Goal: Transaction & Acquisition: Book appointment/travel/reservation

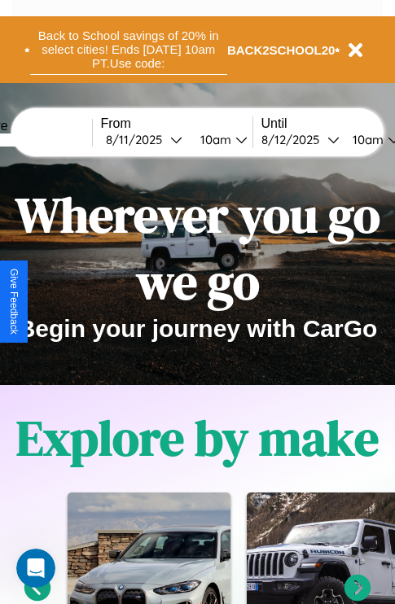
click at [128, 50] on button "Back to School savings of 20% in select cities! Ends 9/1 at 10am PT. Use code:" at bounding box center [128, 49] width 197 height 50
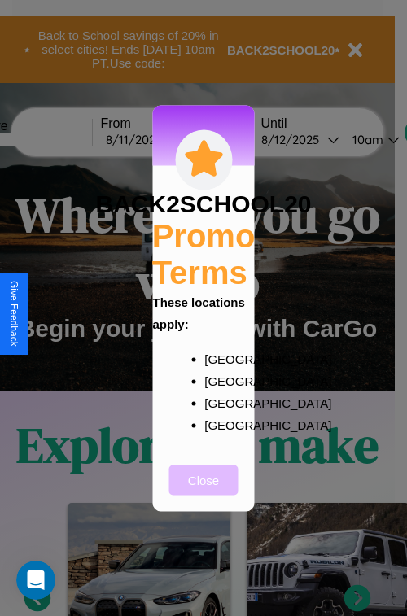
click at [203, 491] on button "Close" at bounding box center [203, 480] width 69 height 30
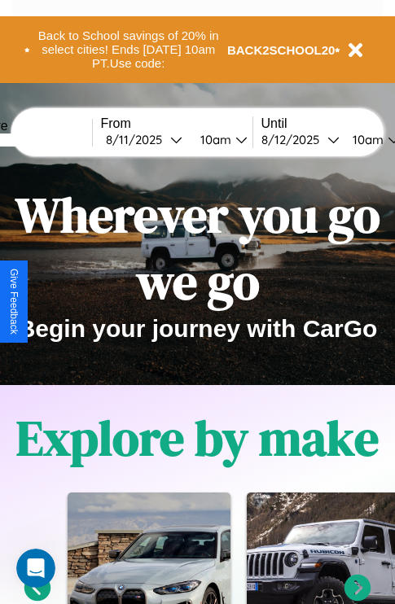
scroll to position [1972, 0]
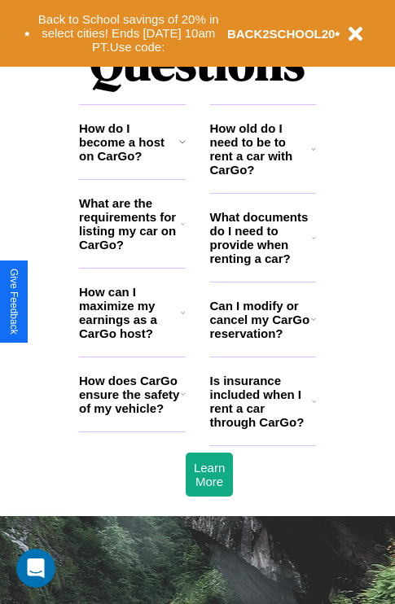
click at [182, 400] on icon at bounding box center [183, 393] width 5 height 13
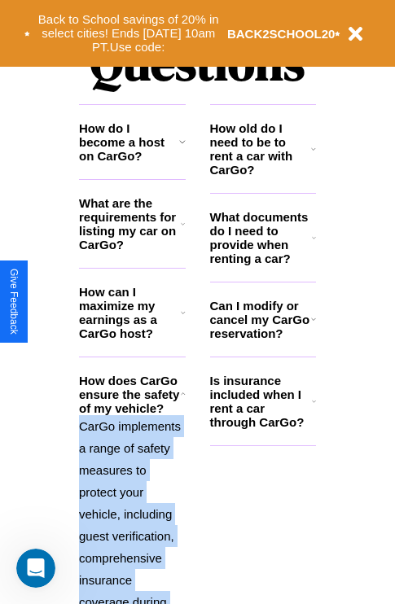
click at [132, 499] on p "CarGo implements a range of safety measures to protect your vehicle, including …" at bounding box center [132, 613] width 107 height 396
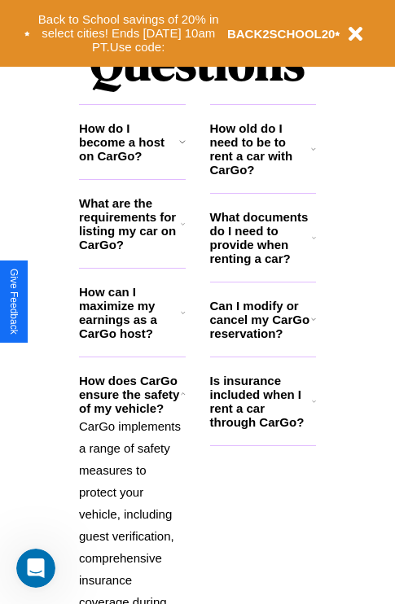
click at [313, 244] on icon at bounding box center [314, 237] width 4 height 13
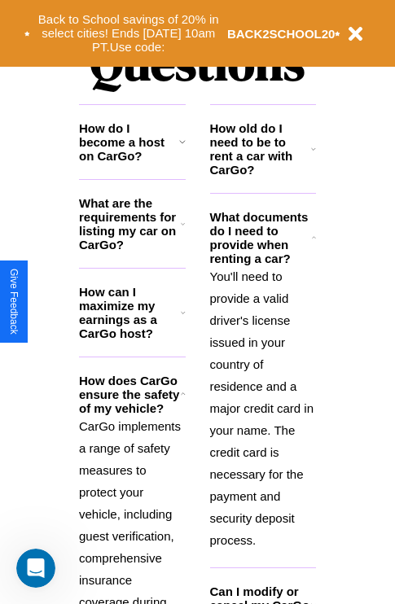
click at [182, 148] on icon at bounding box center [182, 141] width 7 height 13
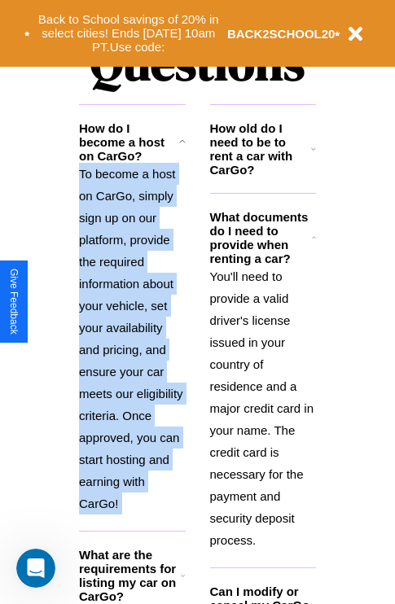
scroll to position [2147, 0]
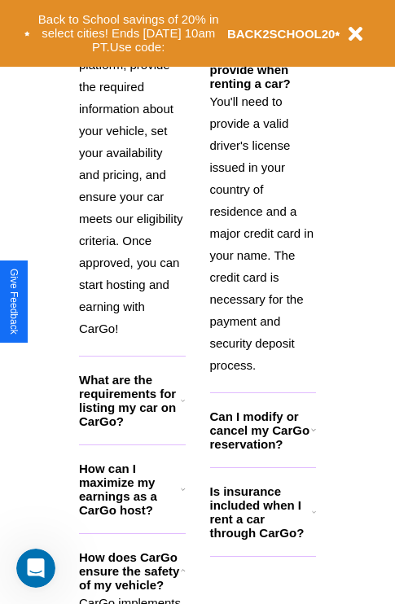
click at [182, 577] on icon at bounding box center [183, 570] width 5 height 13
click at [132, 515] on h3 "How can I maximize my earnings as a CarGo host?" at bounding box center [130, 488] width 102 height 55
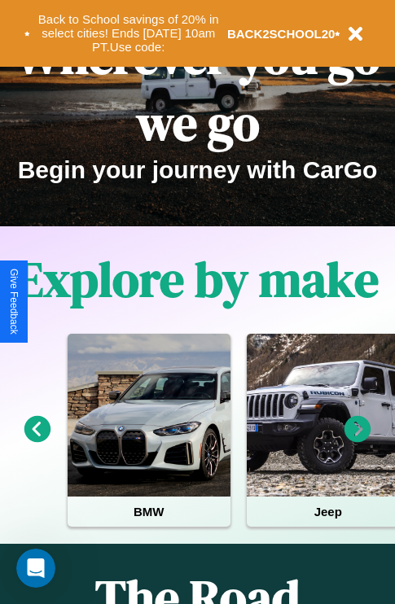
scroll to position [0, 0]
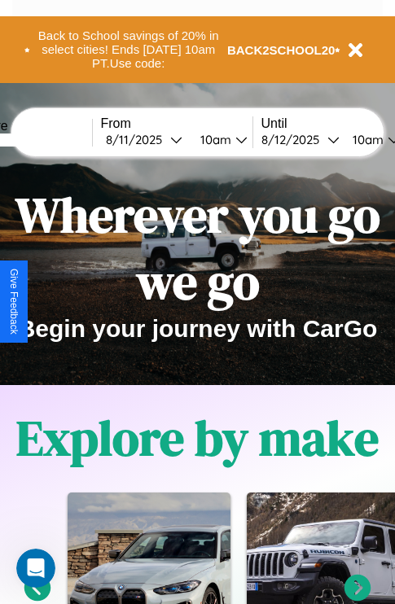
click at [55, 139] on input "text" at bounding box center [31, 139] width 122 height 13
type input "******"
click at [163, 139] on div "8 / 11 / 2025" at bounding box center [138, 139] width 64 height 15
select select "*"
select select "****"
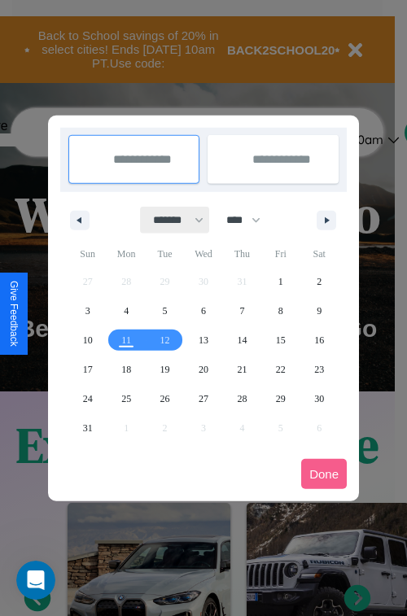
click at [171, 220] on select "******* ******** ***** ***** *** **** **** ****** ********* ******* ******** **…" at bounding box center [175, 220] width 69 height 27
select select "**"
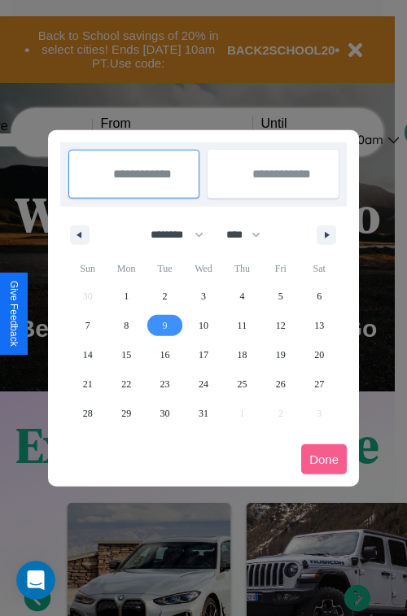
click at [164, 325] on span "9" at bounding box center [165, 325] width 5 height 29
type input "**********"
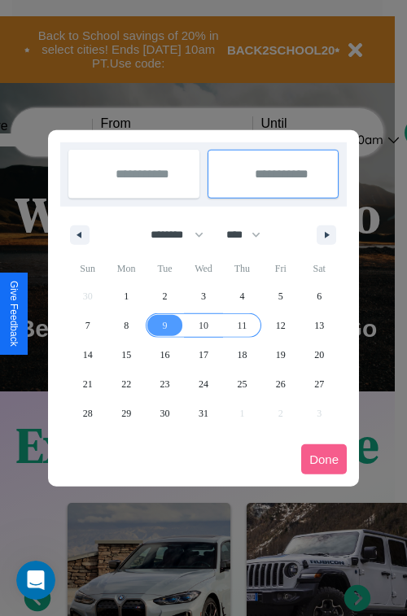
click at [242, 325] on span "11" at bounding box center [243, 325] width 10 height 29
type input "**********"
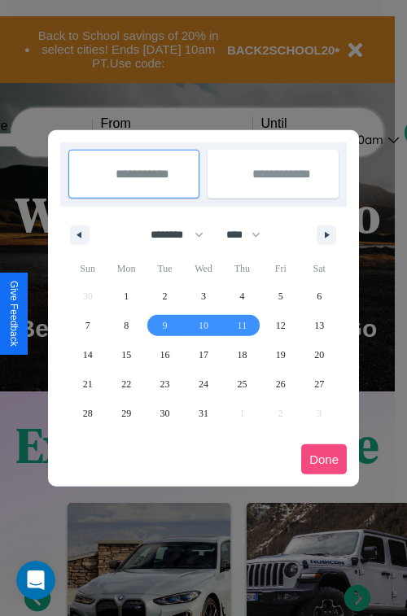
click at [324, 459] on button "Done" at bounding box center [324, 459] width 46 height 30
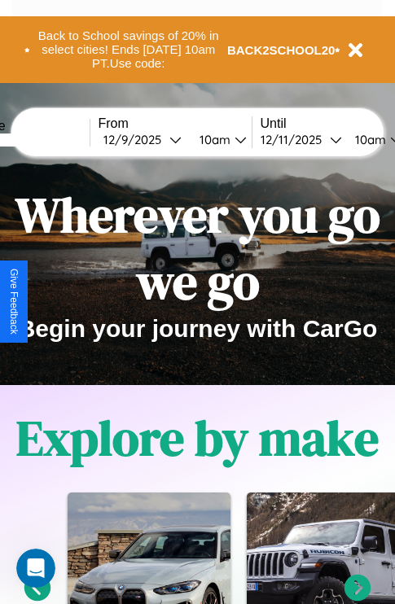
scroll to position [0, 62]
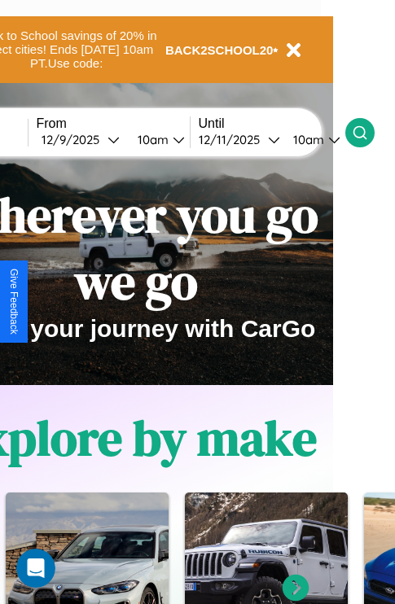
click at [368, 132] on icon at bounding box center [360, 133] width 16 height 16
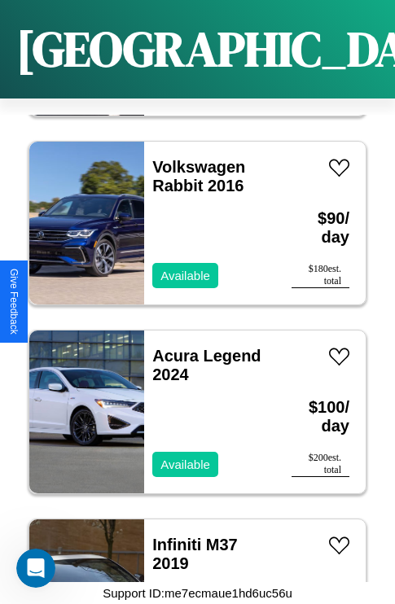
scroll to position [4404, 0]
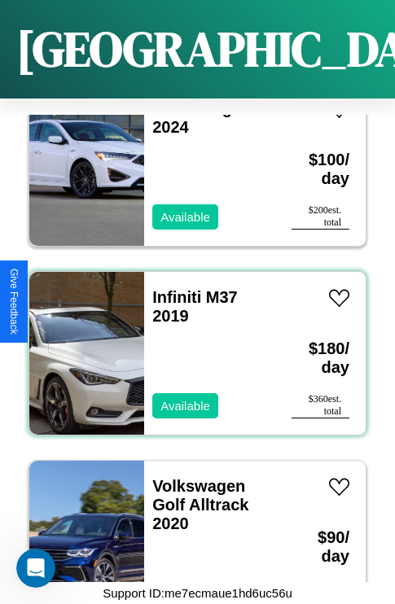
click at [191, 343] on div "Infiniti M37 2019 Available" at bounding box center [209, 353] width 131 height 163
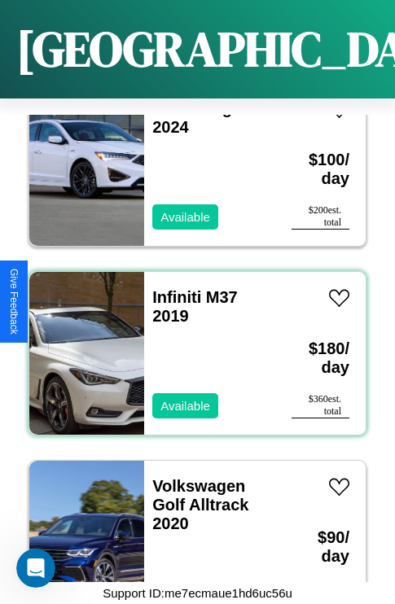
click at [191, 343] on div "Infiniti M37 2019 Available" at bounding box center [209, 353] width 131 height 163
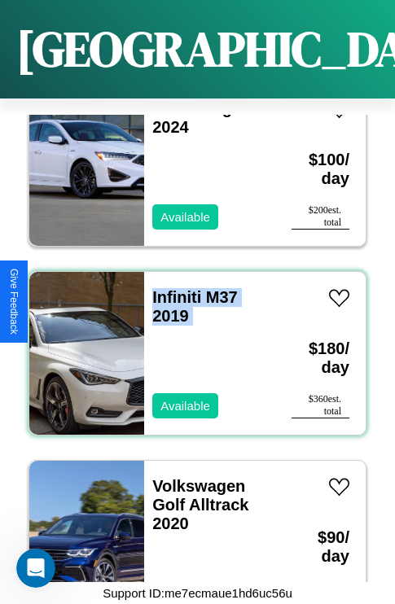
click at [191, 343] on div "Infiniti M37 2019 Available" at bounding box center [209, 353] width 131 height 163
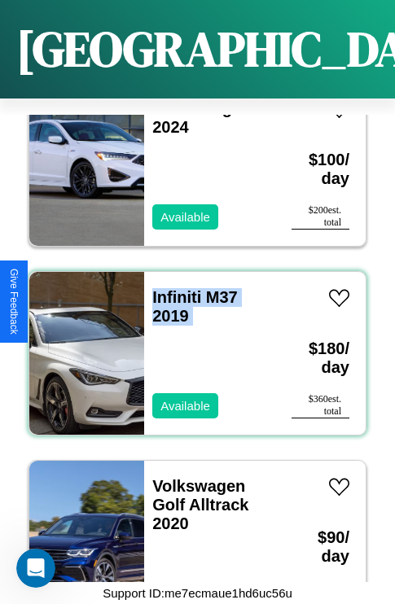
click at [191, 343] on div "Infiniti M37 2019 Available" at bounding box center [209, 353] width 131 height 163
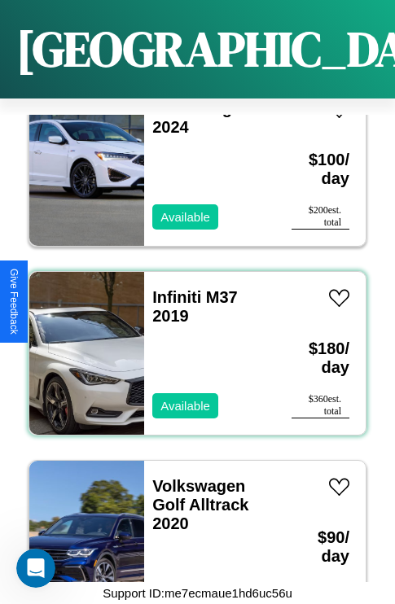
click at [191, 343] on div "Infiniti M37 2019 Available" at bounding box center [209, 353] width 131 height 163
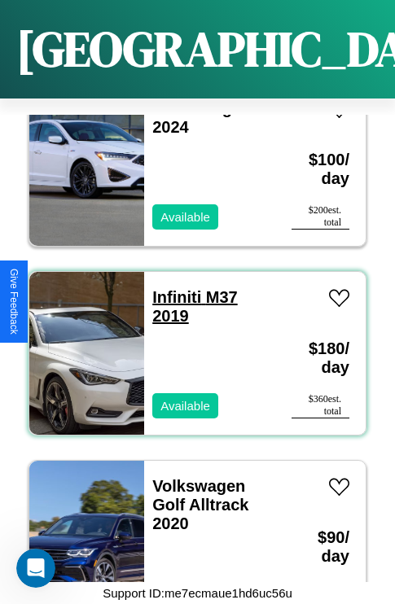
click at [172, 288] on link "Infiniti M37 2019" at bounding box center [194, 306] width 85 height 37
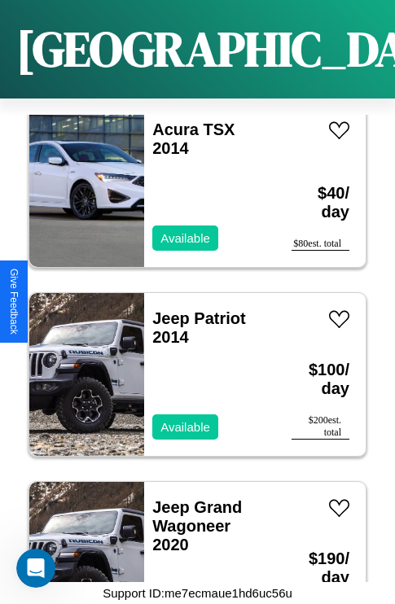
scroll to position [23853, 0]
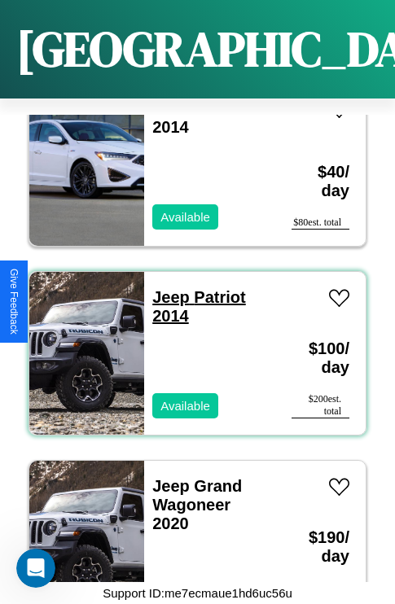
click at [166, 288] on link "Jeep Patriot 2014" at bounding box center [199, 306] width 94 height 37
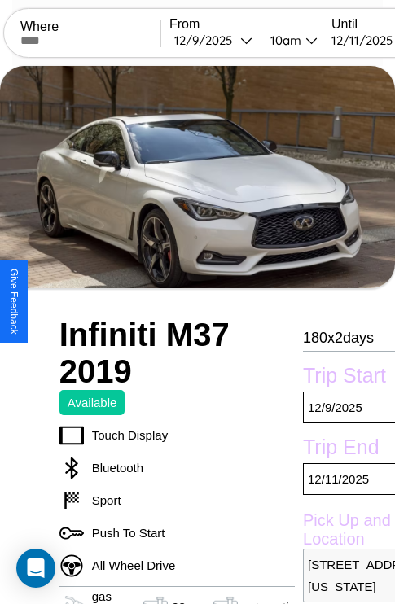
scroll to position [526, 71]
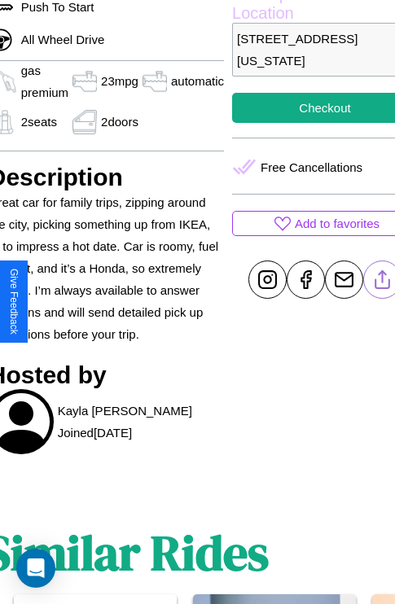
click at [383, 282] on line at bounding box center [383, 276] width 0 height 11
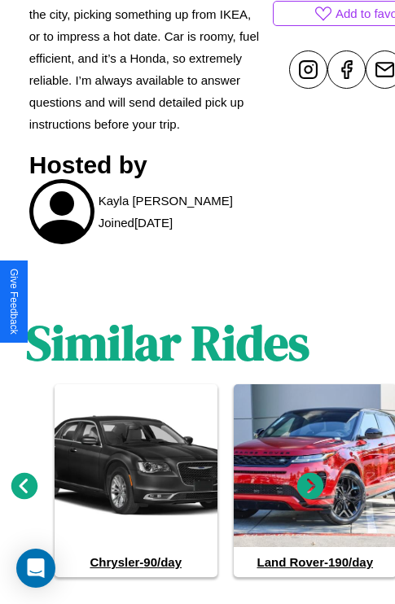
scroll to position [763, 24]
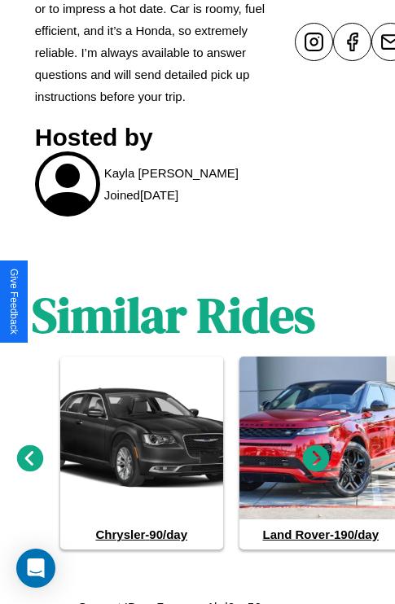
click at [316, 453] on icon at bounding box center [316, 458] width 27 height 27
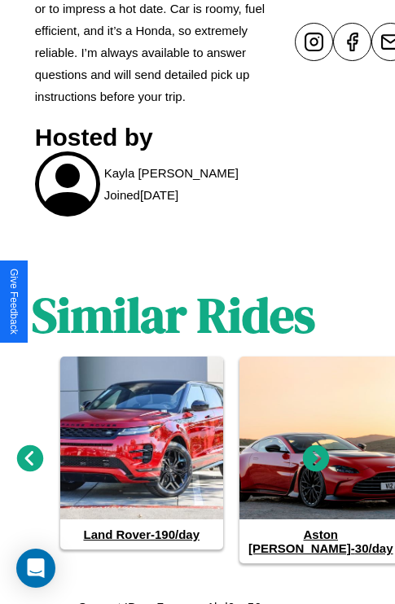
click at [316, 453] on icon at bounding box center [316, 458] width 27 height 27
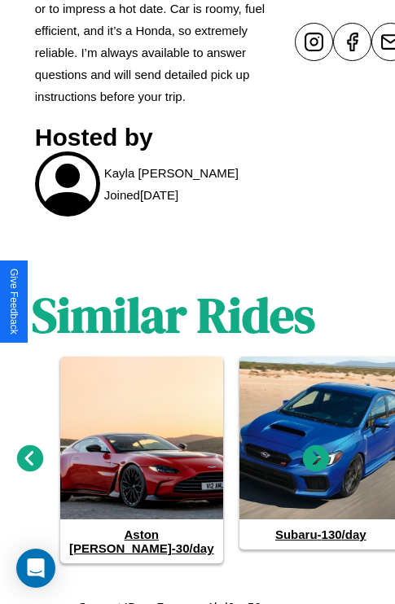
click at [316, 453] on icon at bounding box center [316, 458] width 27 height 27
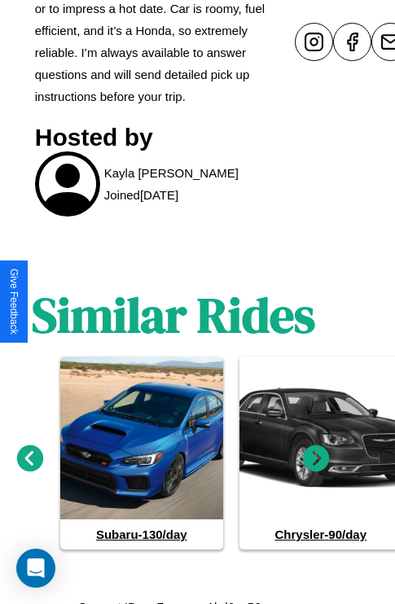
click at [316, 453] on icon at bounding box center [316, 458] width 27 height 27
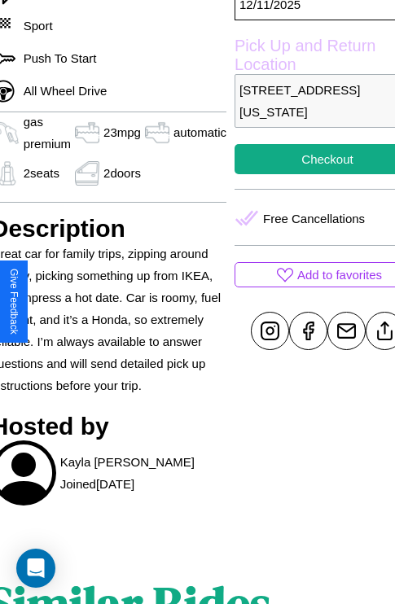
scroll to position [354, 87]
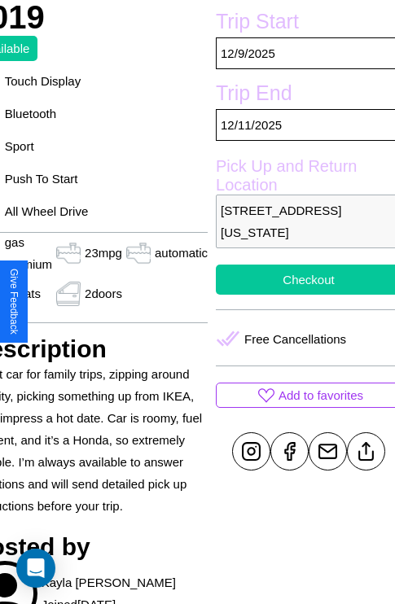
click at [301, 295] on button "Checkout" at bounding box center [309, 280] width 186 height 30
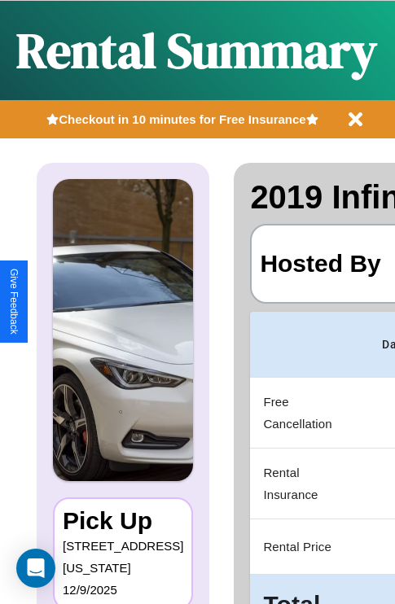
scroll to position [0, 332]
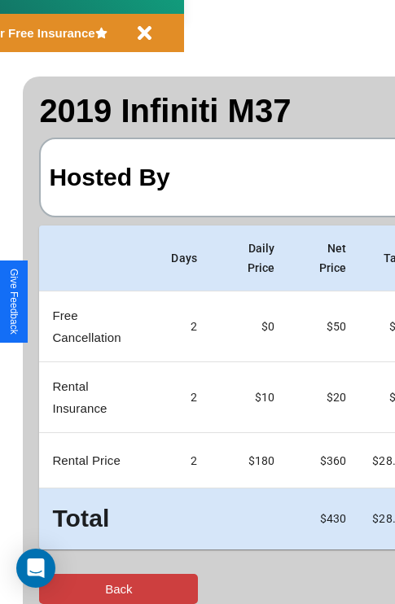
click at [79, 588] on button "Back" at bounding box center [118, 589] width 159 height 30
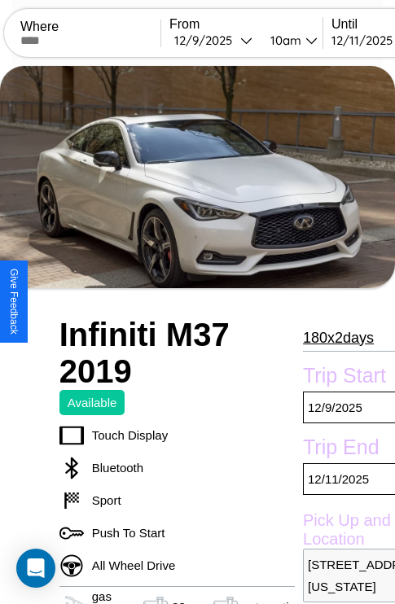
scroll to position [36, 0]
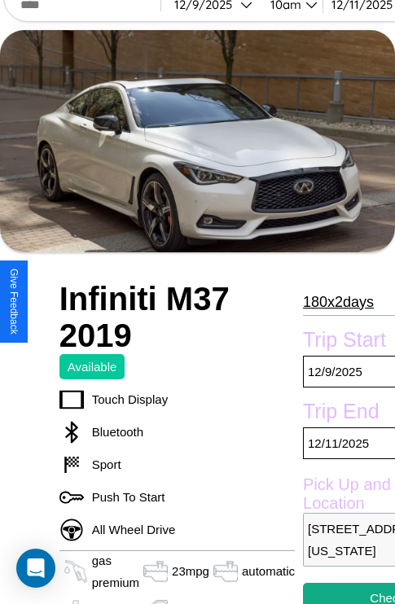
click at [337, 302] on p "180 x 2 days" at bounding box center [338, 302] width 71 height 26
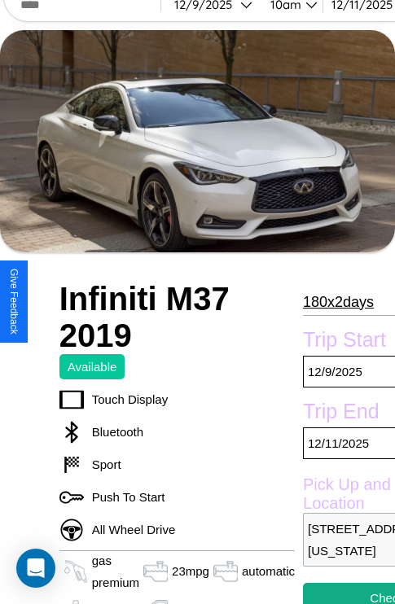
click at [337, 302] on p "180 x 2 days" at bounding box center [338, 302] width 71 height 26
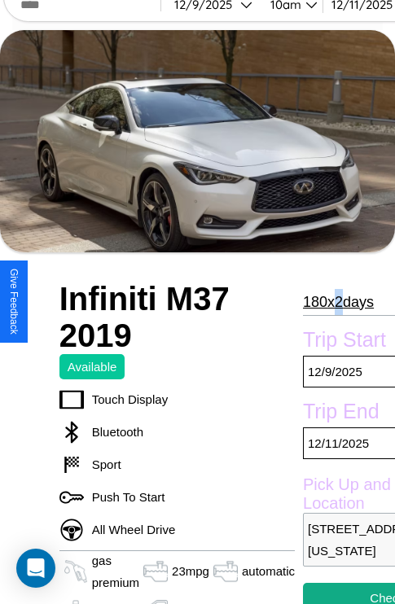
click at [337, 302] on p "180 x 2 days" at bounding box center [338, 302] width 71 height 26
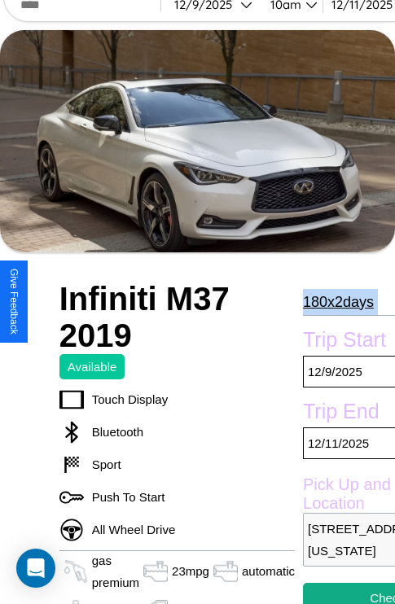
click at [337, 302] on p "180 x 2 days" at bounding box center [338, 302] width 71 height 26
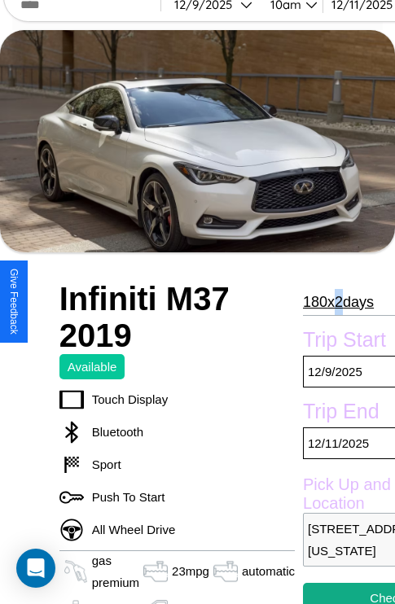
click at [337, 302] on p "180 x 2 days" at bounding box center [338, 302] width 71 height 26
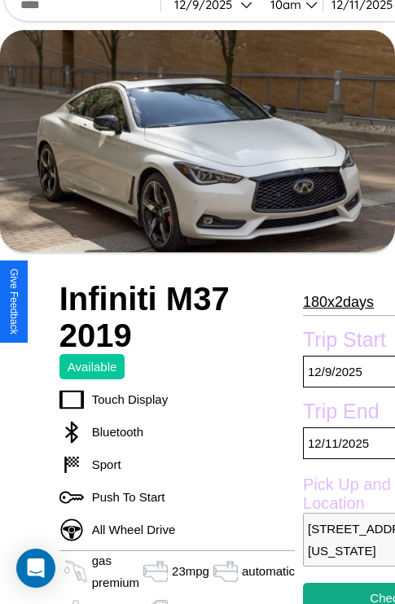
scroll to position [51, 0]
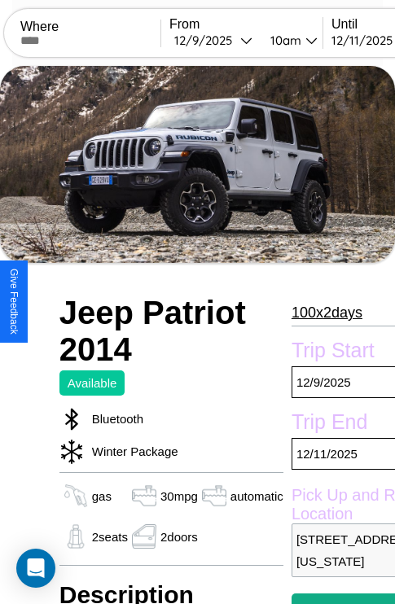
scroll to position [11, 0]
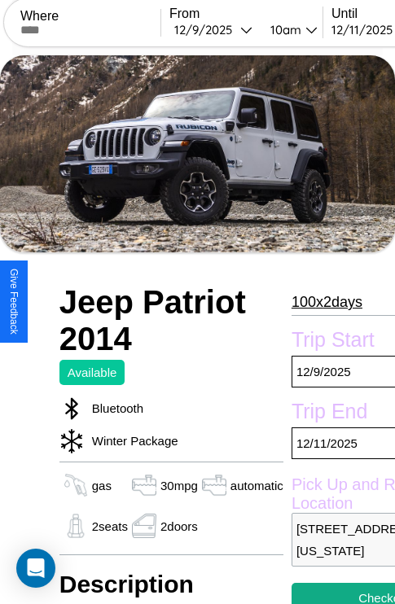
click at [319, 302] on p "100 x 2 days" at bounding box center [326, 302] width 71 height 26
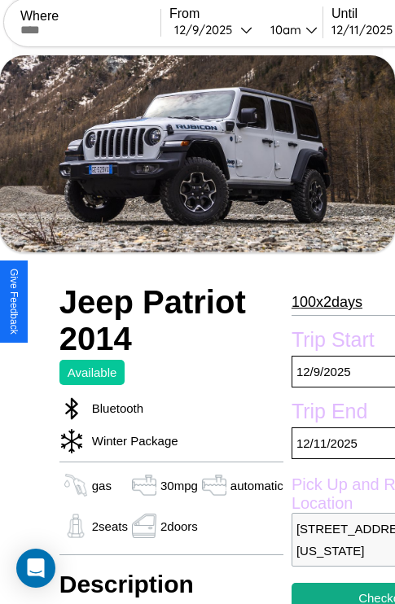
click at [319, 302] on p "100 x 2 days" at bounding box center [326, 302] width 71 height 26
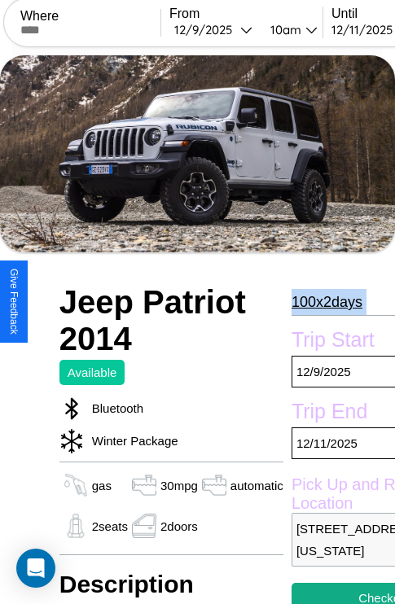
click at [319, 302] on p "100 x 2 days" at bounding box center [326, 302] width 71 height 26
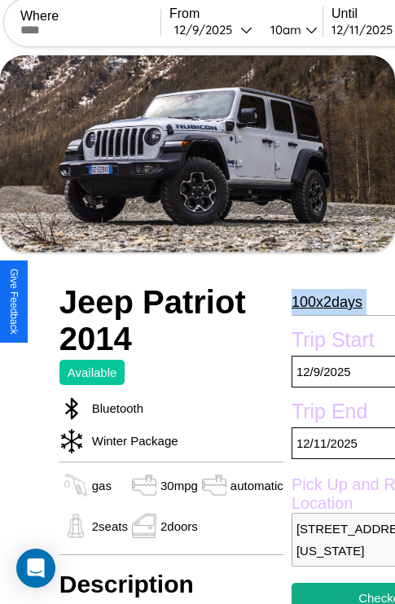
click at [319, 302] on p "100 x 2 days" at bounding box center [326, 302] width 71 height 26
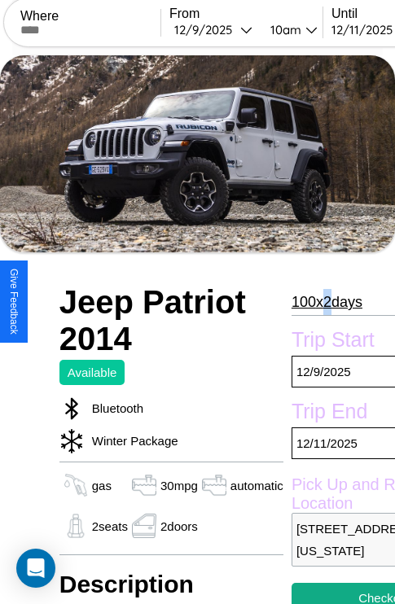
click at [319, 302] on p "100 x 2 days" at bounding box center [326, 302] width 71 height 26
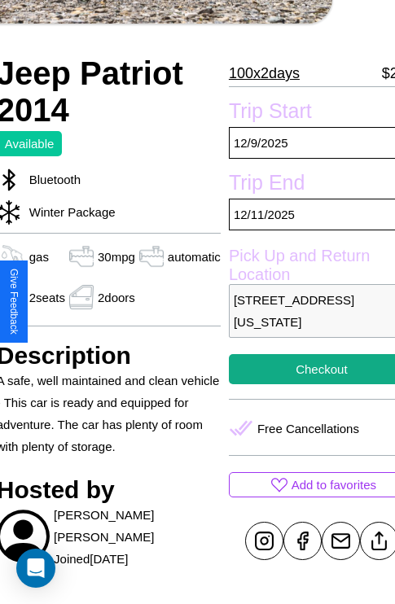
scroll to position [260, 68]
